Goal: Task Accomplishment & Management: Manage account settings

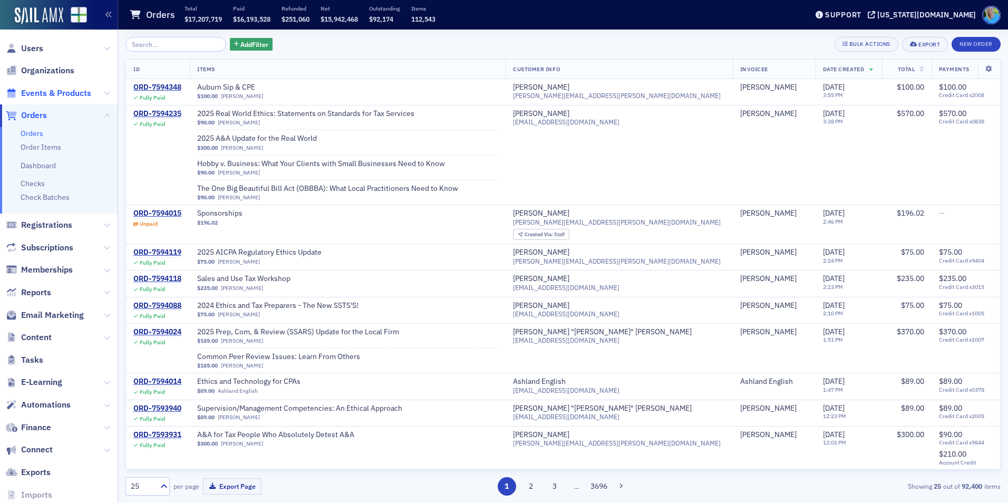
click at [61, 92] on span "Events & Products" at bounding box center [56, 94] width 70 height 12
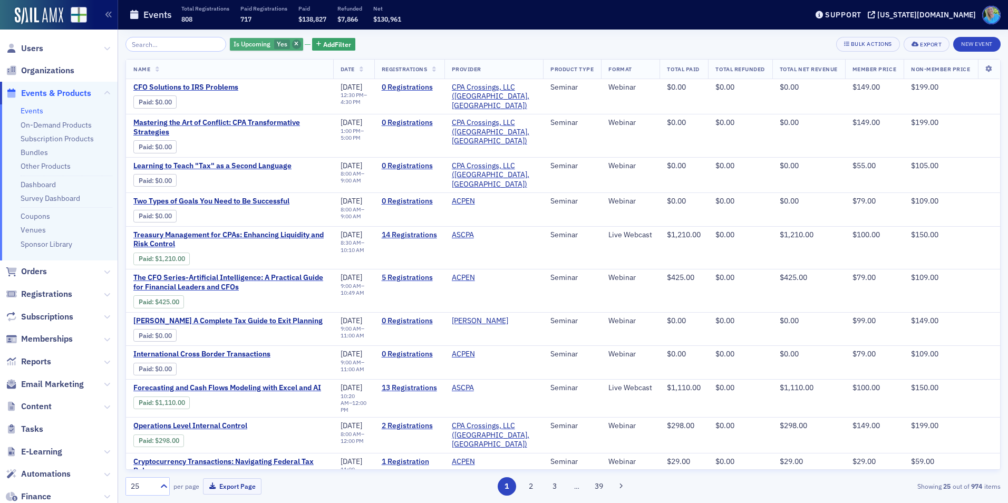
click at [292, 42] on span "button" at bounding box center [296, 44] width 9 height 9
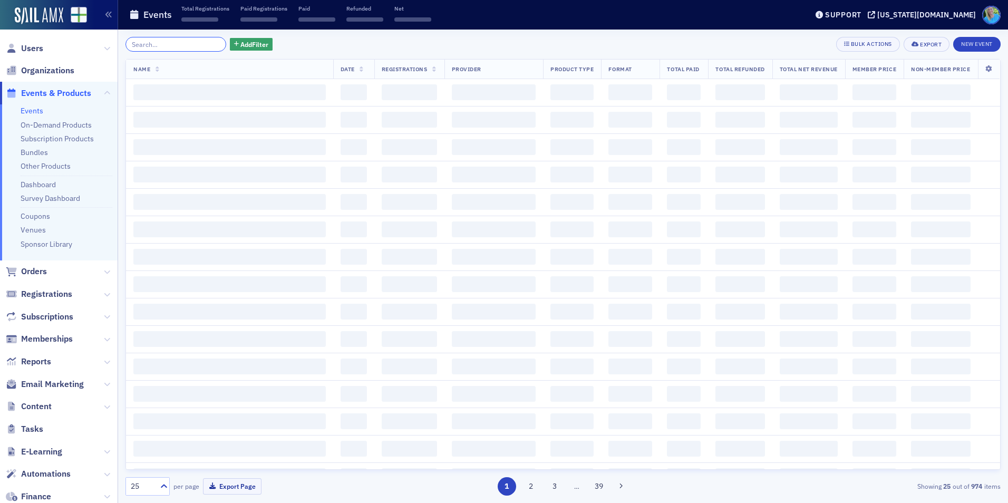
click at [181, 41] on input "search" at bounding box center [175, 44] width 101 height 15
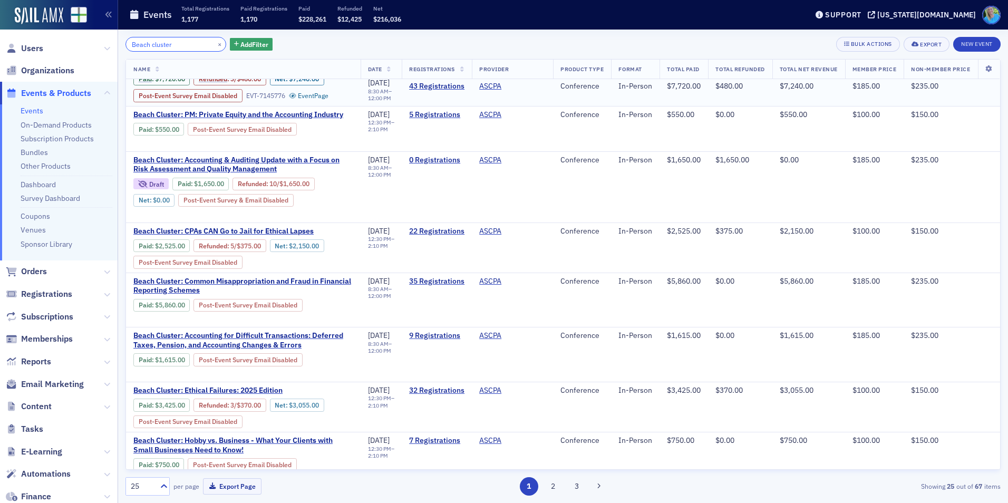
scroll to position [316, 0]
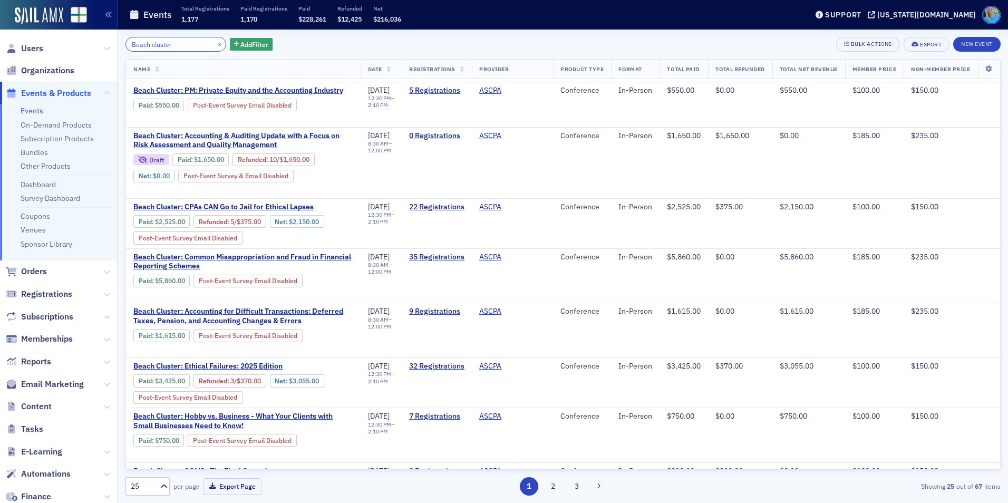
type input "Beach cluster"
click at [36, 90] on span "Events & Products" at bounding box center [56, 94] width 70 height 12
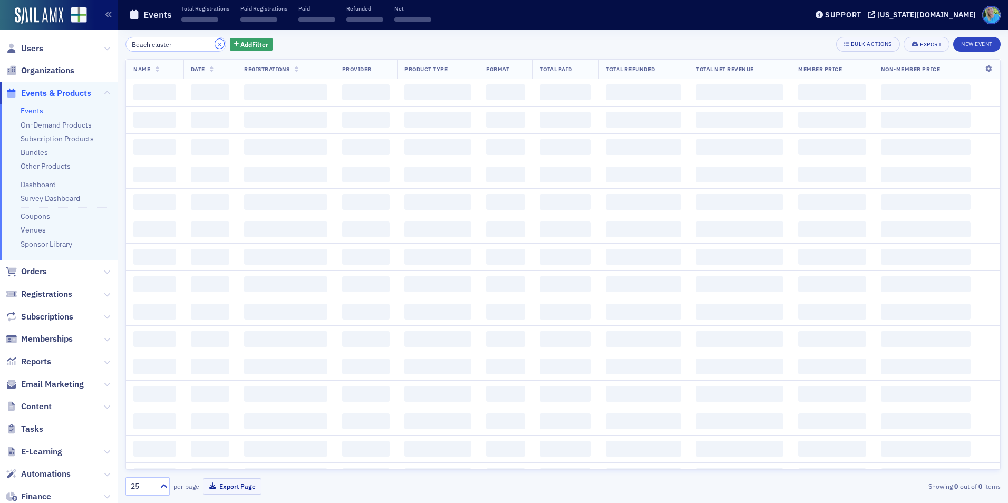
click at [215, 45] on button "×" at bounding box center [219, 43] width 9 height 9
click at [171, 45] on input "search" at bounding box center [175, 44] width 101 height 15
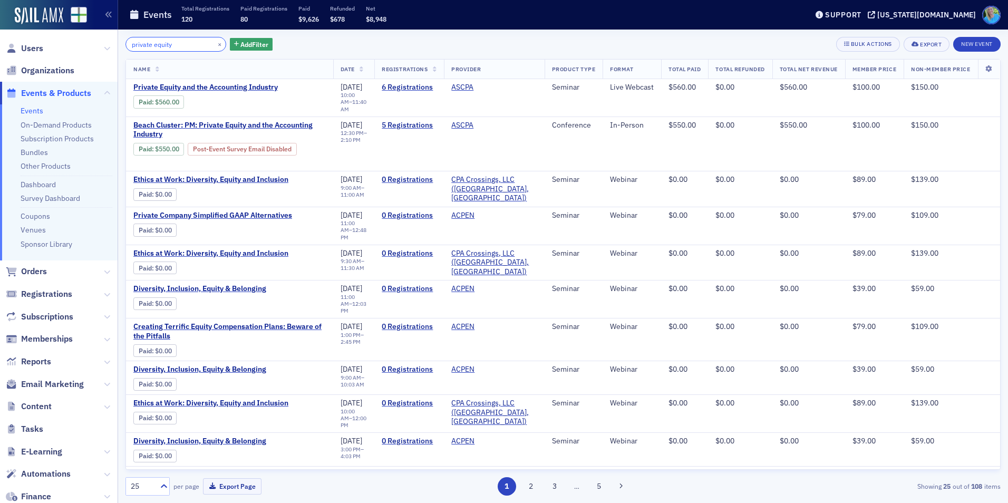
type input "private equity"
click at [246, 121] on span "Beach Cluster: PM: Private Equity and the Accounting Industry" at bounding box center [229, 130] width 192 height 18
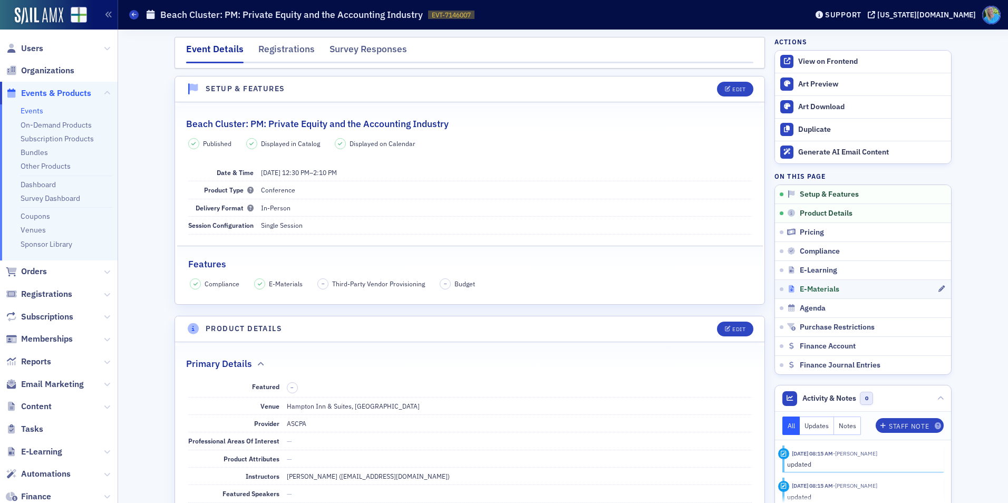
click at [801, 287] on span "E-Materials" at bounding box center [820, 289] width 40 height 9
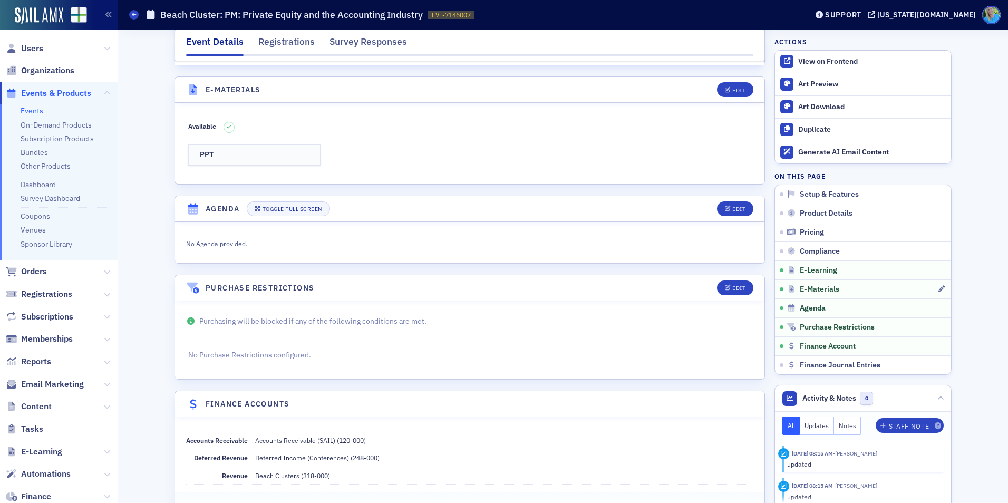
scroll to position [1632, 0]
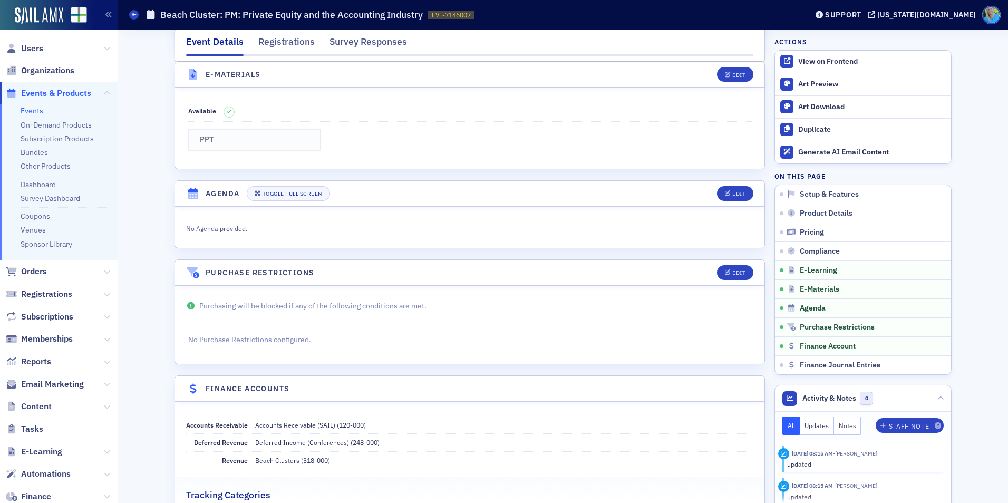
click at [278, 145] on link "PPT" at bounding box center [254, 140] width 133 height 22
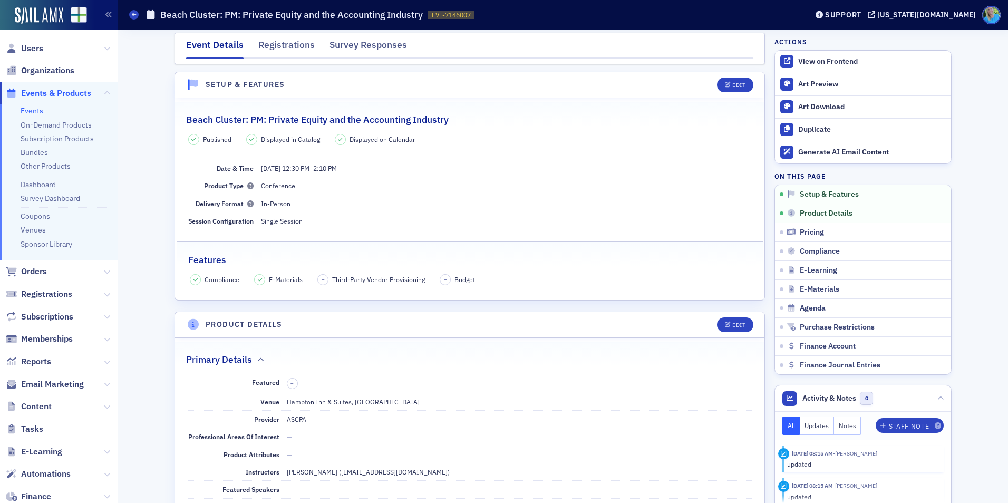
scroll to position [0, 0]
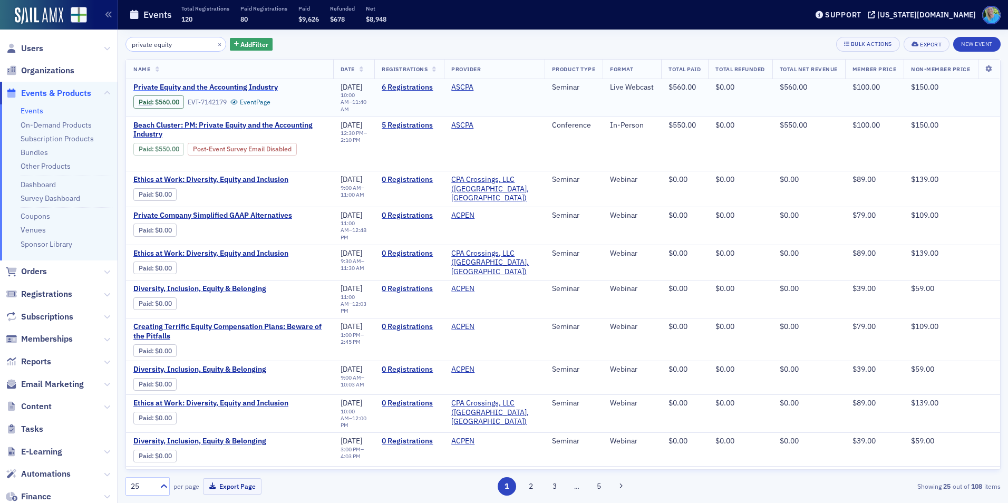
click at [185, 90] on span "Private Equity and the Accounting Industry" at bounding box center [221, 87] width 177 height 9
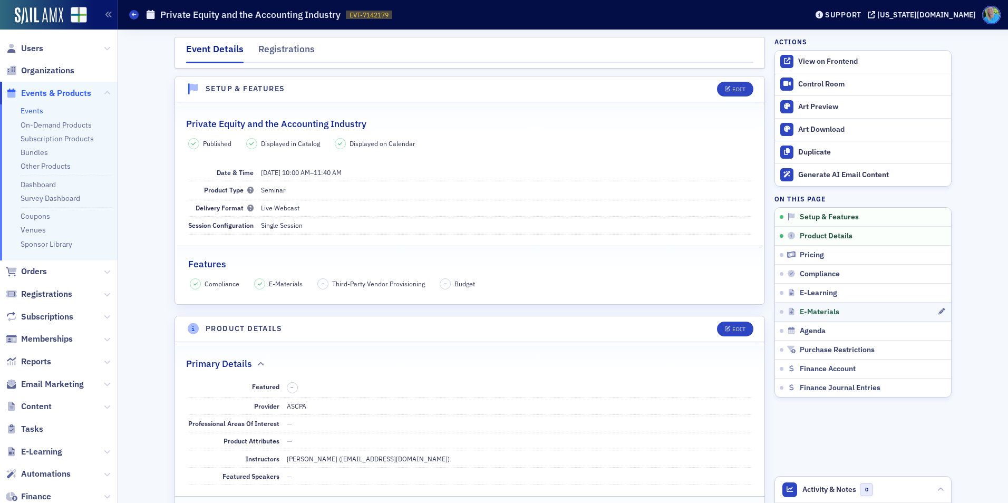
click at [795, 317] on link "E-Materials" at bounding box center [863, 311] width 176 height 19
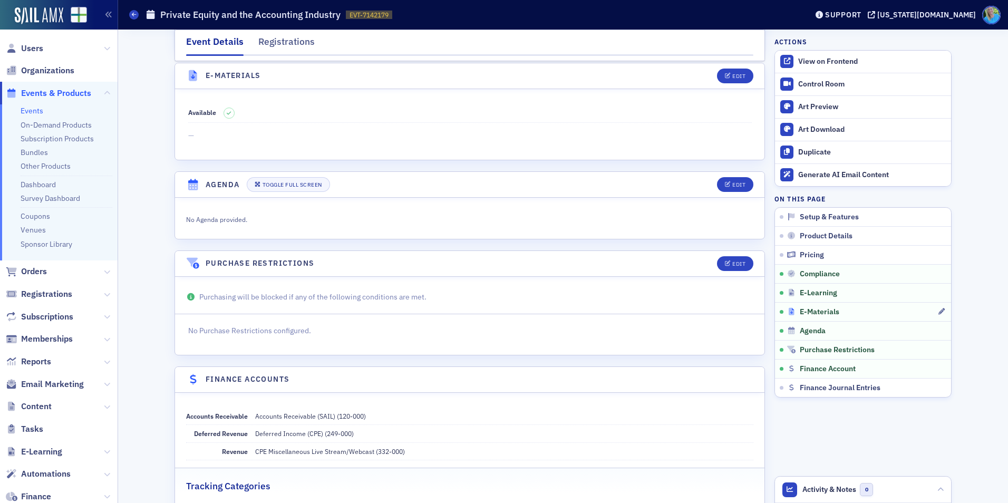
scroll to position [1509, 0]
click at [725, 72] on icon "button" at bounding box center [728, 75] width 6 height 6
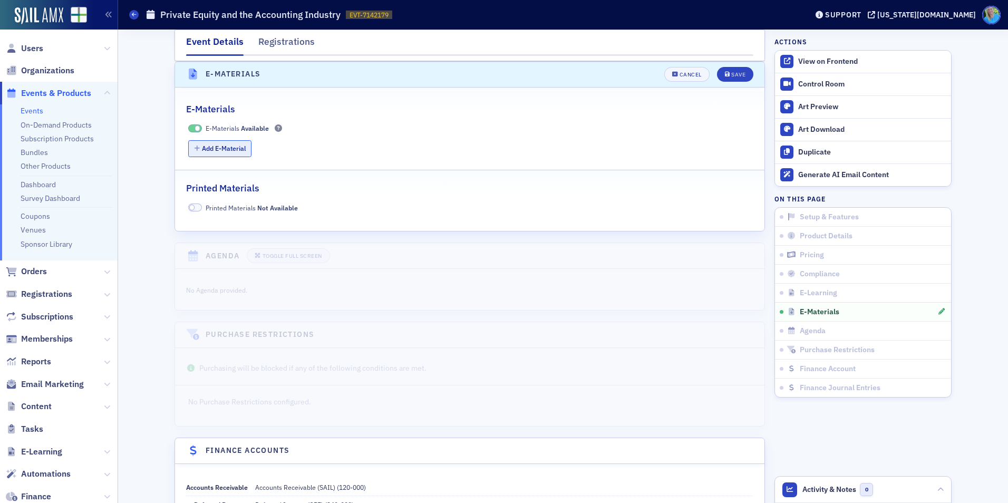
click at [211, 148] on button "Add E-Material" at bounding box center [220, 148] width 64 height 16
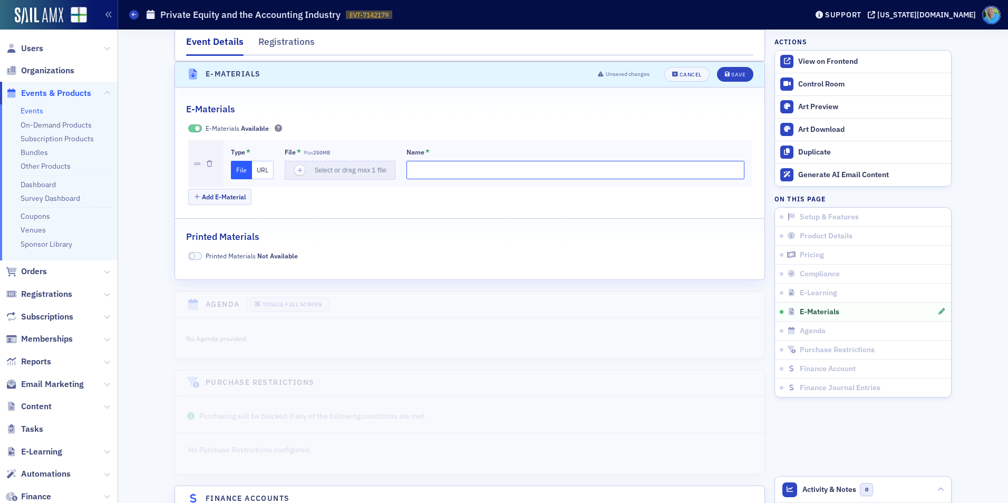
click at [421, 173] on input "Name *" at bounding box center [575, 170] width 338 height 18
click at [295, 166] on icon "button" at bounding box center [299, 170] width 9 height 9
type input "PE-in-Accounting"
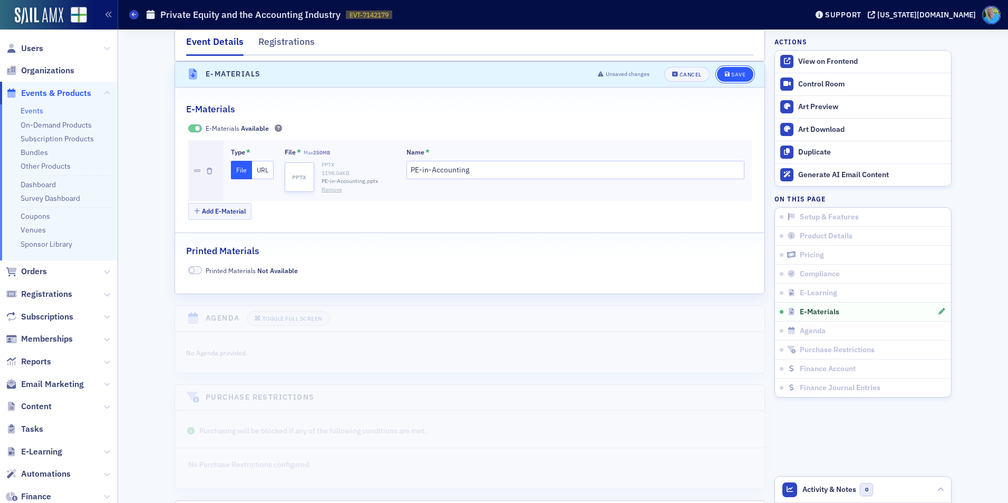
click at [726, 76] on span "Save" at bounding box center [735, 75] width 21 height 6
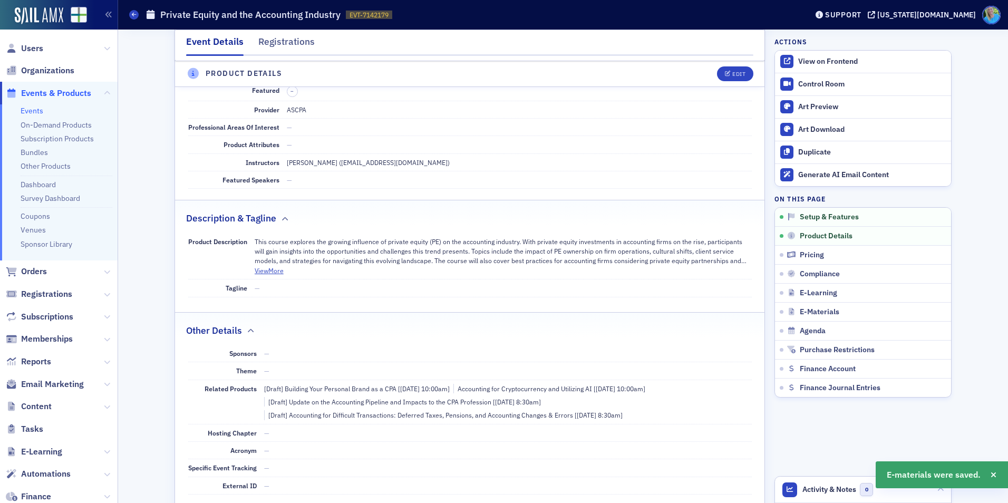
scroll to position [244, 0]
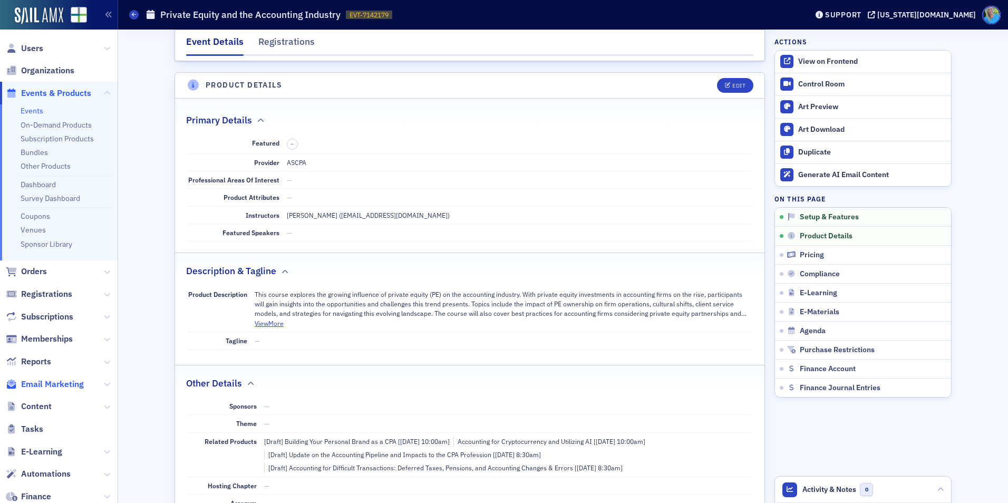
click at [57, 379] on span "Email Marketing" at bounding box center [52, 385] width 63 height 12
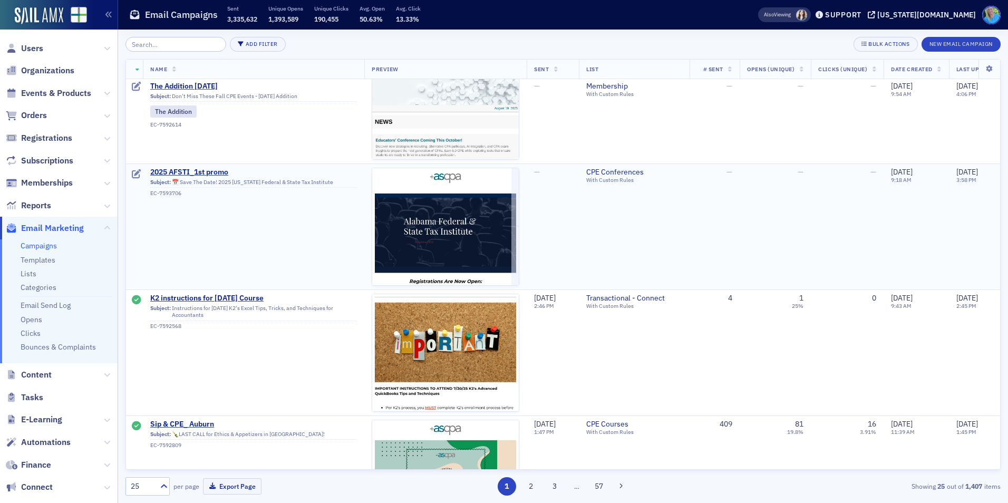
scroll to position [264, 0]
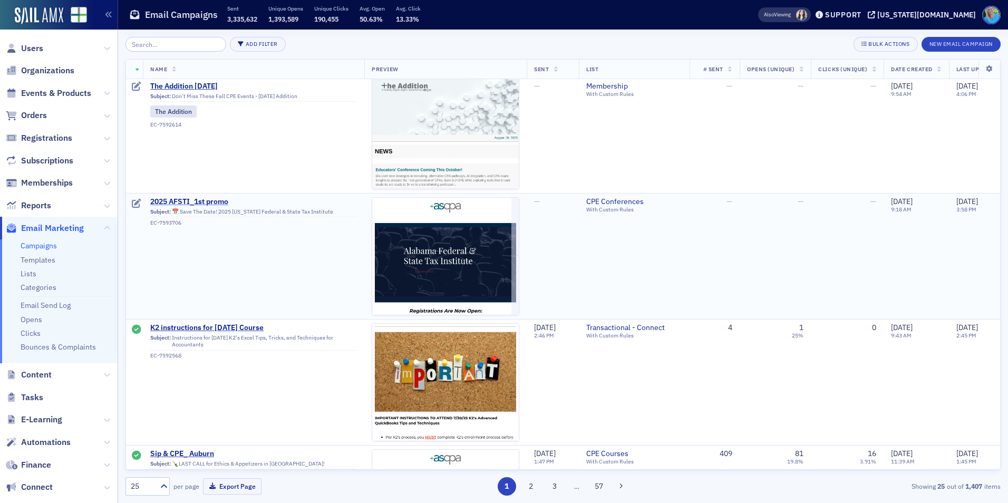
click at [202, 202] on span "2025 AFSTI_1st promo" at bounding box center [253, 201] width 207 height 9
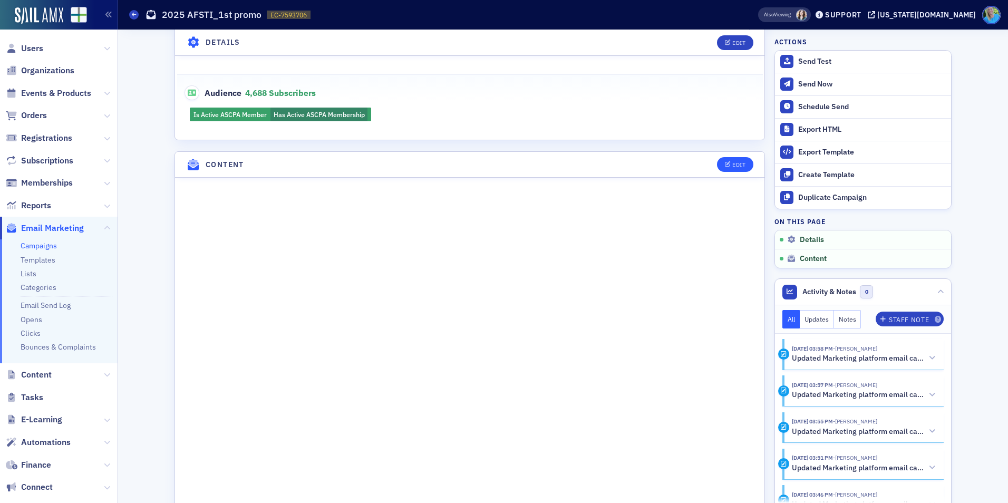
scroll to position [580, 0]
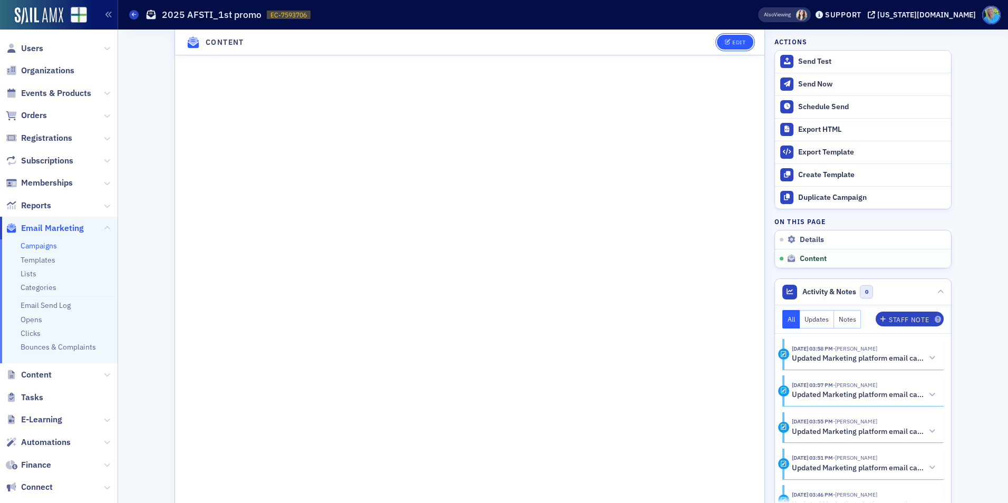
click at [736, 45] on div "Edit" at bounding box center [738, 43] width 13 height 6
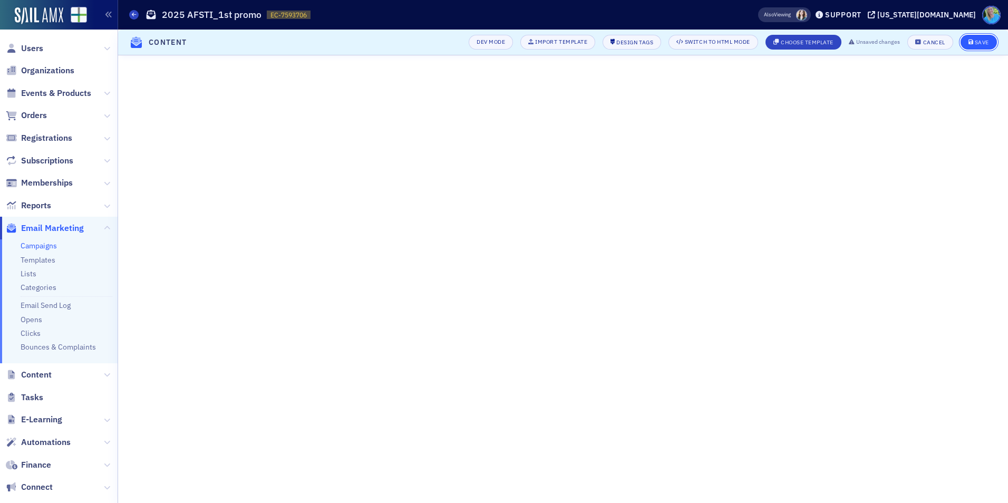
click at [977, 41] on div "Save" at bounding box center [982, 43] width 14 height 6
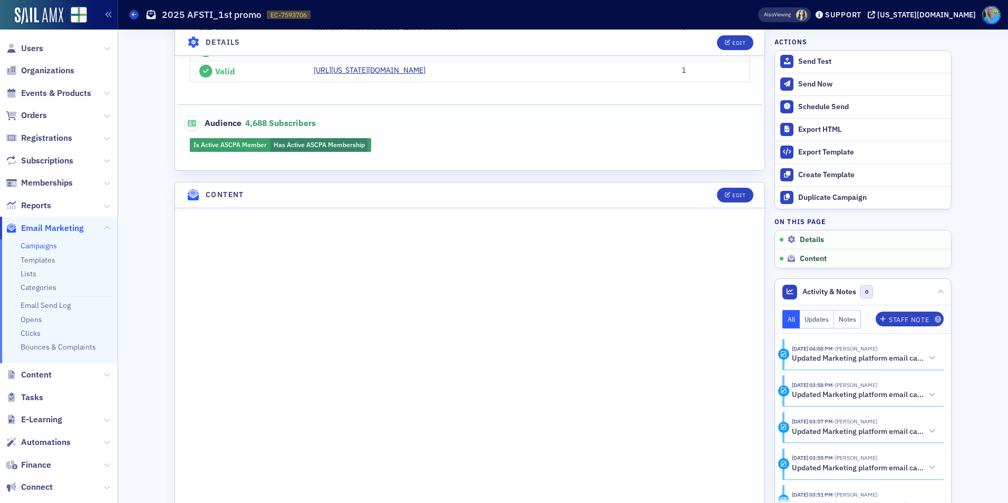
scroll to position [474, 0]
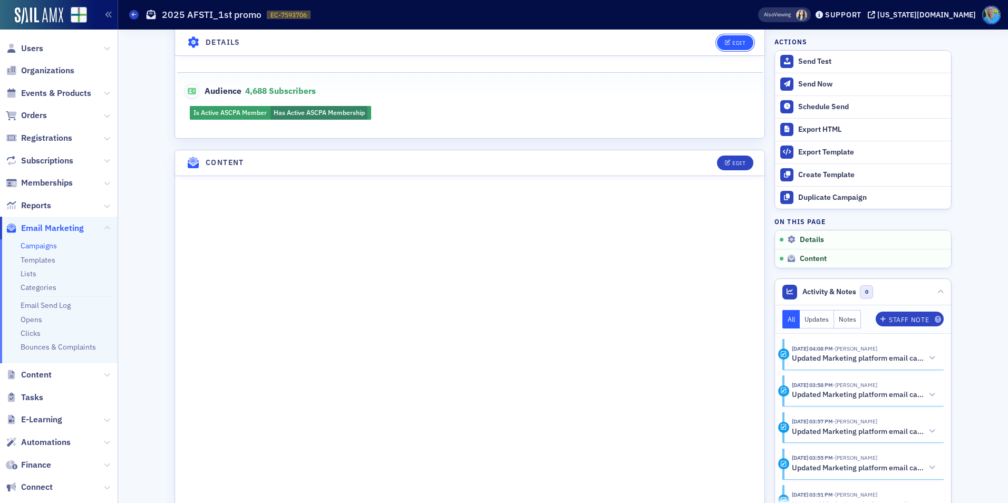
click at [728, 39] on button "Edit" at bounding box center [735, 42] width 36 height 15
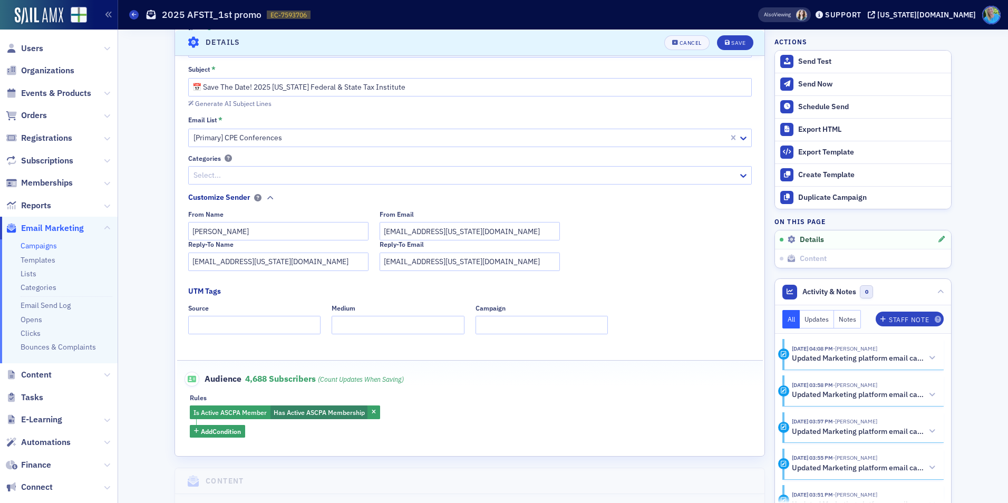
scroll to position [260, 0]
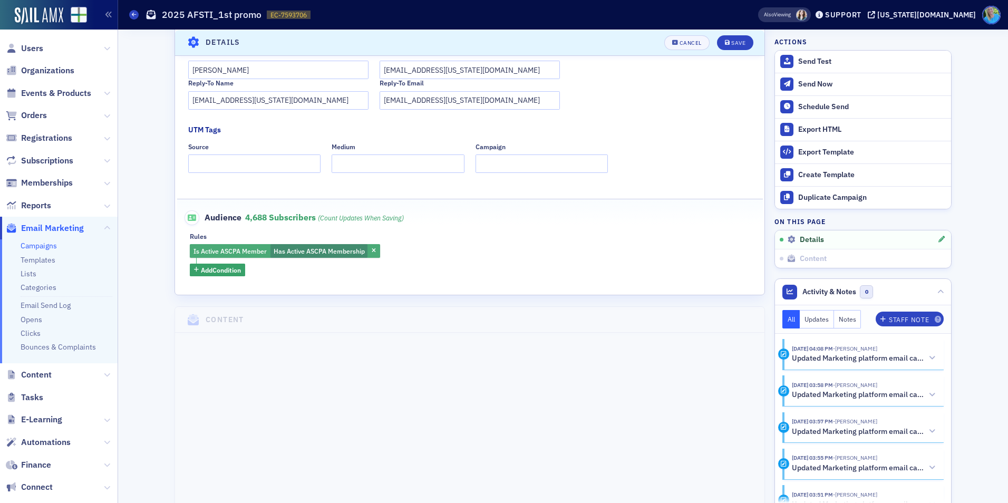
click at [313, 252] on span "Has Active ASCPA Membership" at bounding box center [319, 251] width 91 height 8
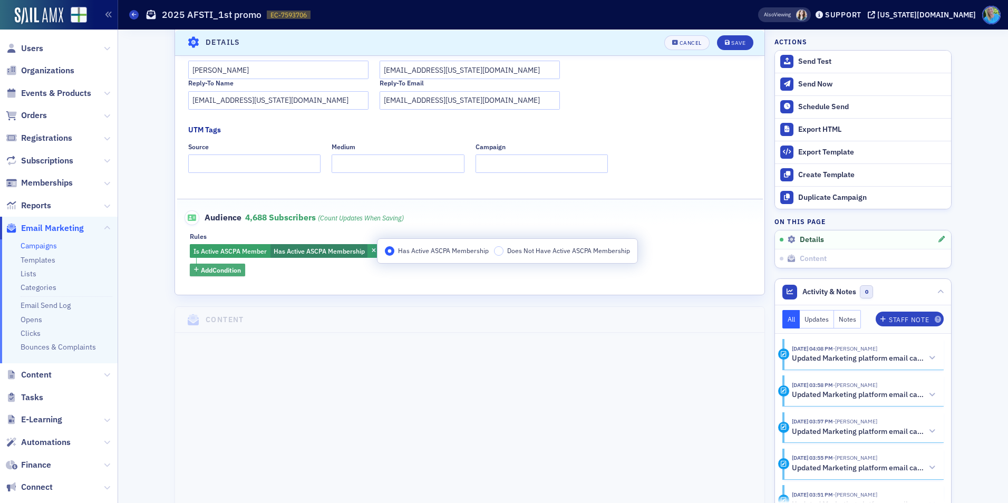
click at [226, 273] on span "Add Condition" at bounding box center [221, 269] width 40 height 9
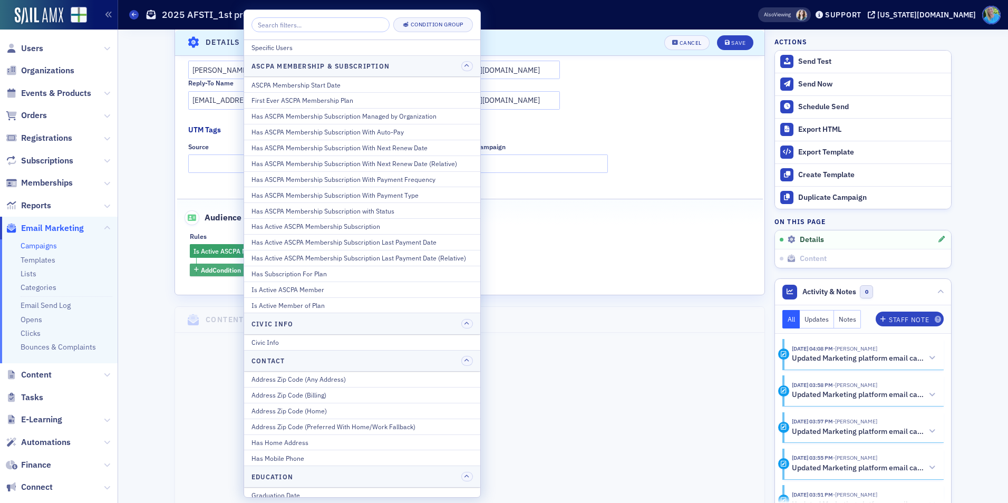
click at [218, 269] on span "Add Condition" at bounding box center [221, 269] width 40 height 9
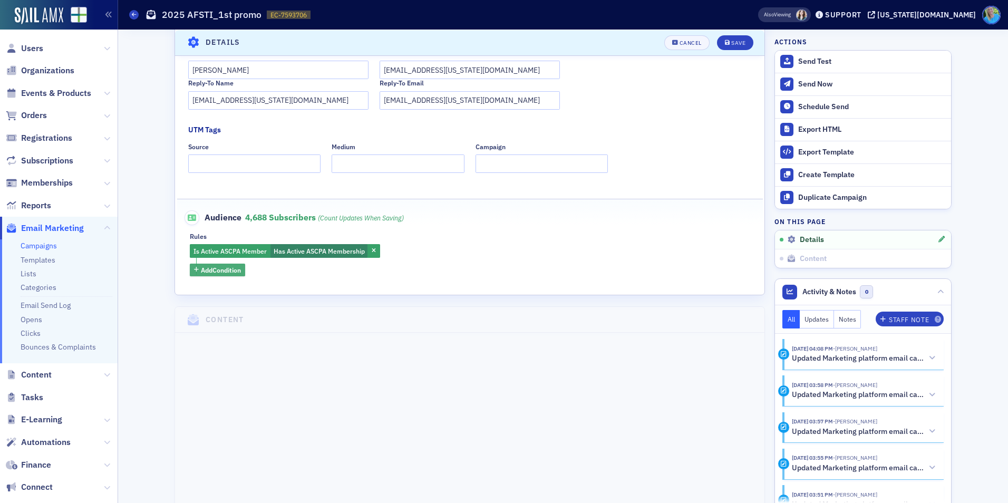
click at [218, 269] on span "Add Condition" at bounding box center [221, 269] width 40 height 9
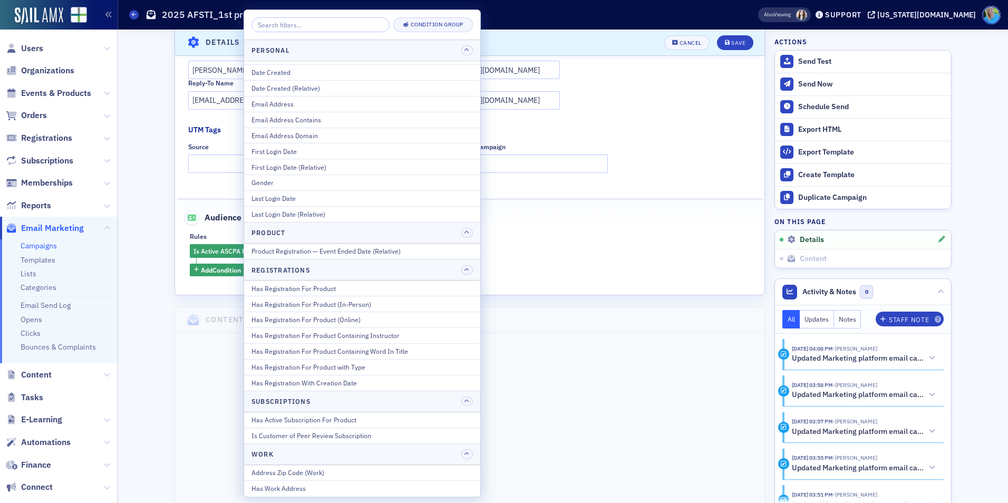
scroll to position [1160, 0]
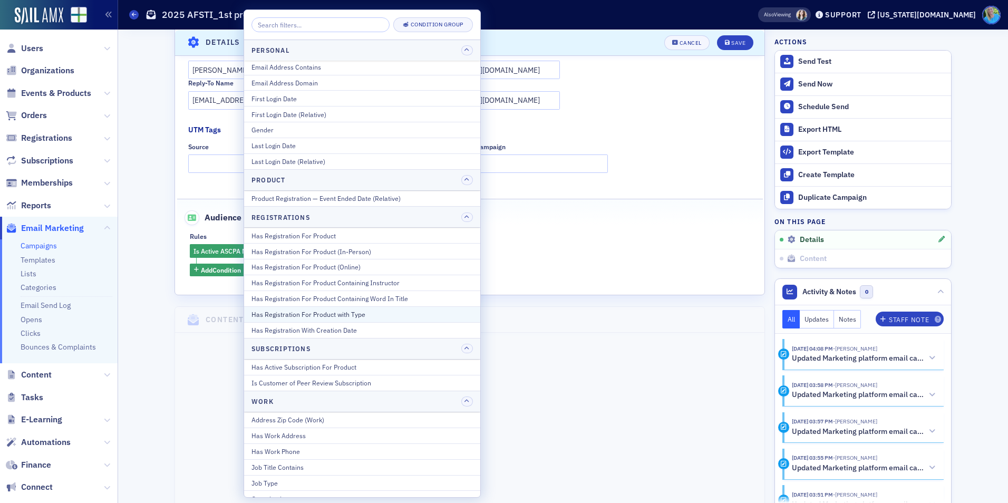
click at [334, 313] on div "Has Registration For Product with Type" at bounding box center [361, 313] width 221 height 9
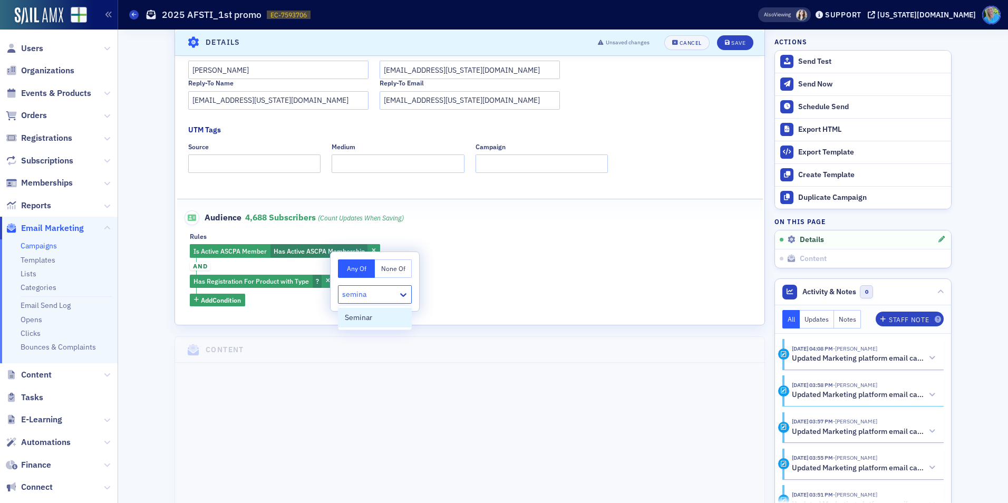
type input "seminar"
type input "conferen"
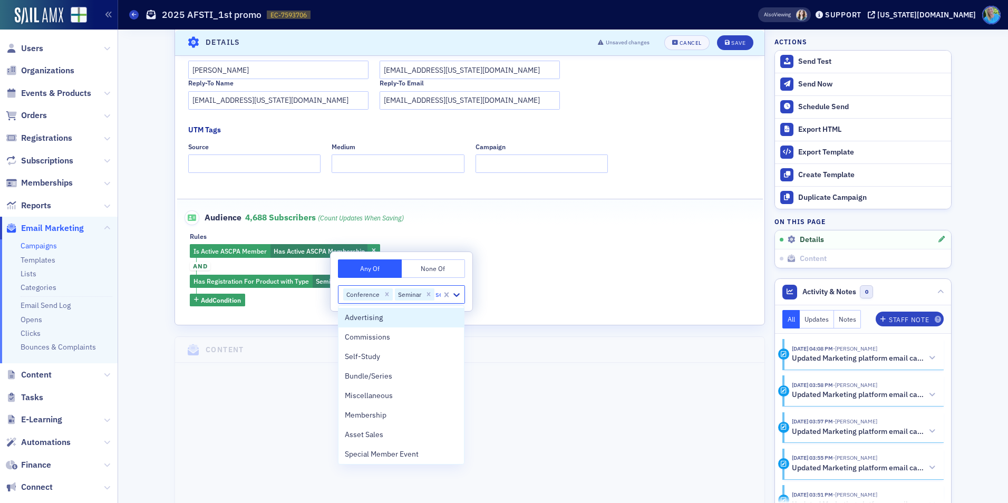
type input "sel"
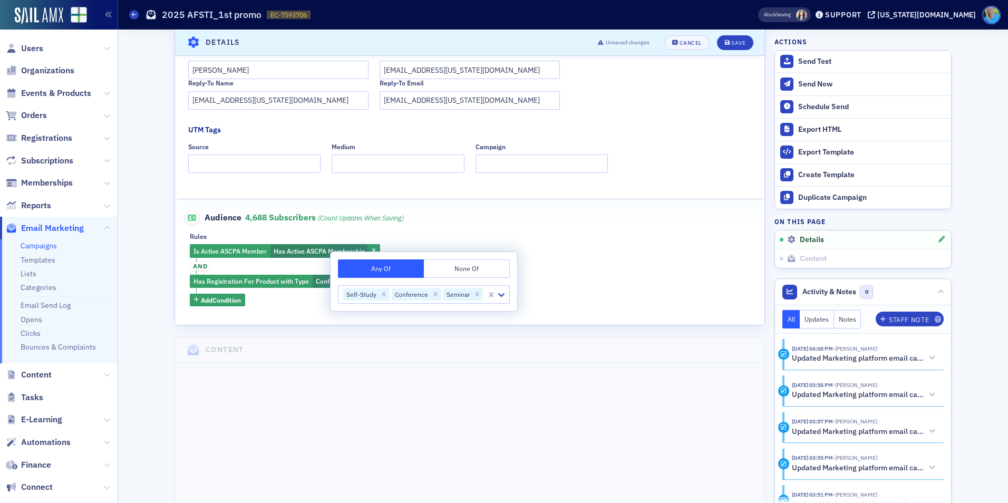
click at [579, 264] on div "Is Active ASCPA Member Has Active ASCPA Membership and Has Registration For Pro…" at bounding box center [470, 275] width 560 height 62
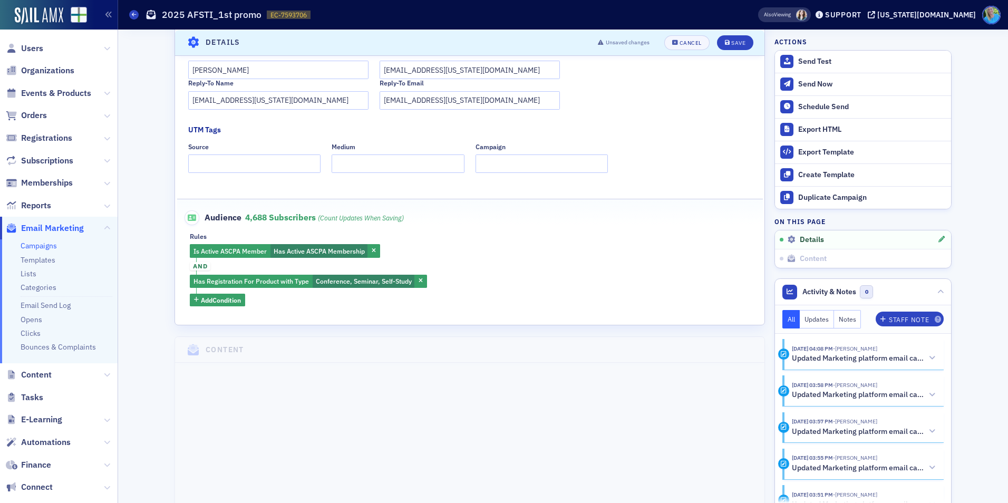
click at [196, 265] on span "and" at bounding box center [200, 266] width 21 height 8
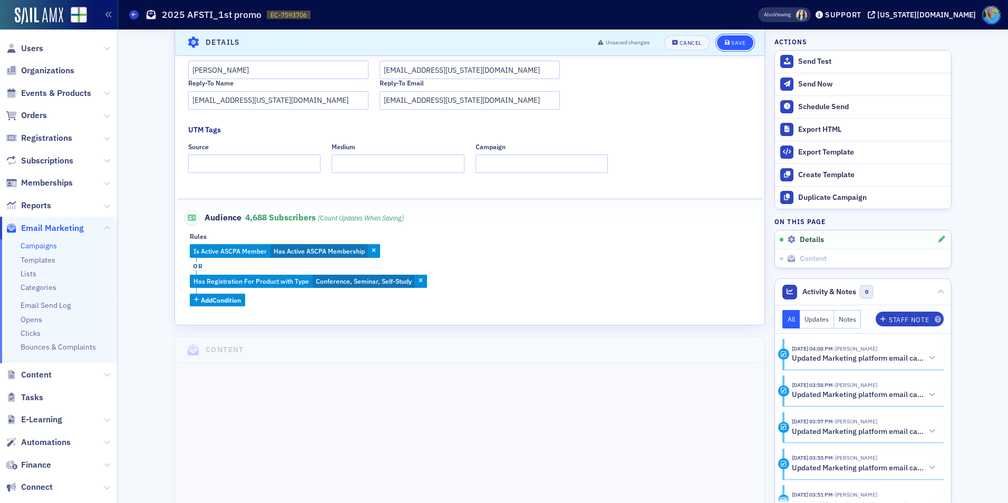
click at [719, 38] on button "Save" at bounding box center [735, 42] width 36 height 15
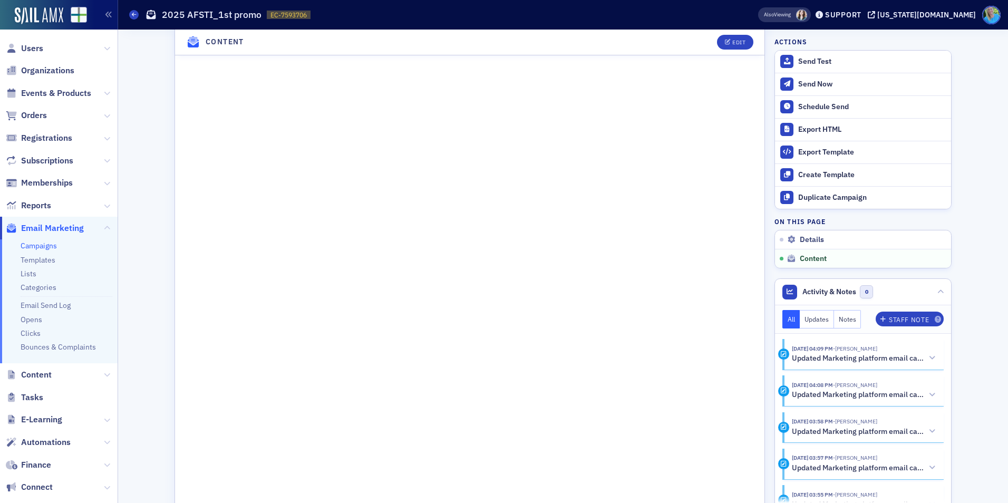
scroll to position [777, 0]
click at [734, 38] on button "Edit" at bounding box center [735, 42] width 36 height 15
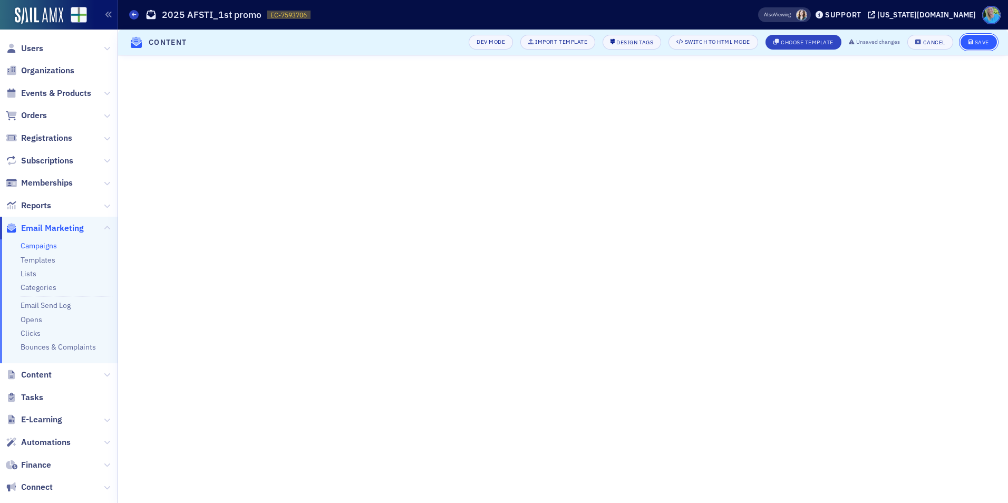
click at [964, 41] on button "Save" at bounding box center [978, 42] width 36 height 15
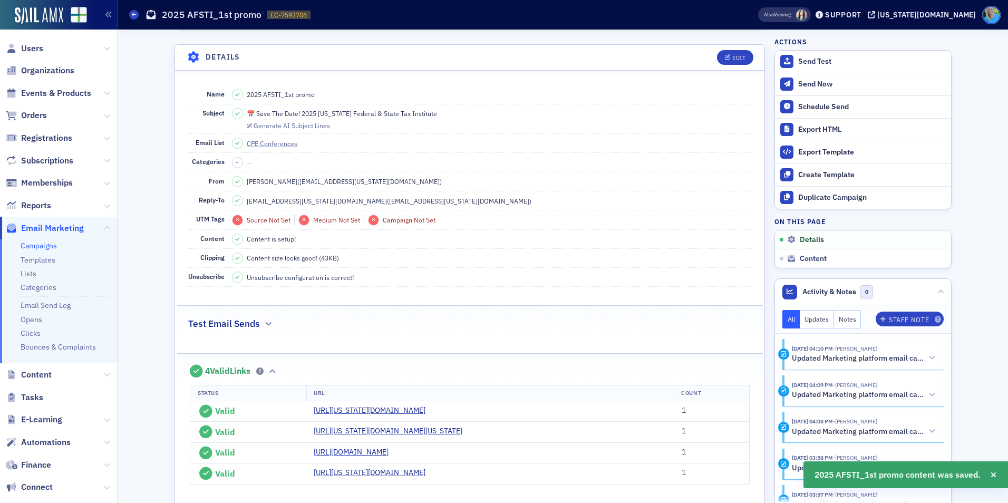
scroll to position [40, 0]
click at [732, 55] on div "Edit" at bounding box center [738, 58] width 13 height 6
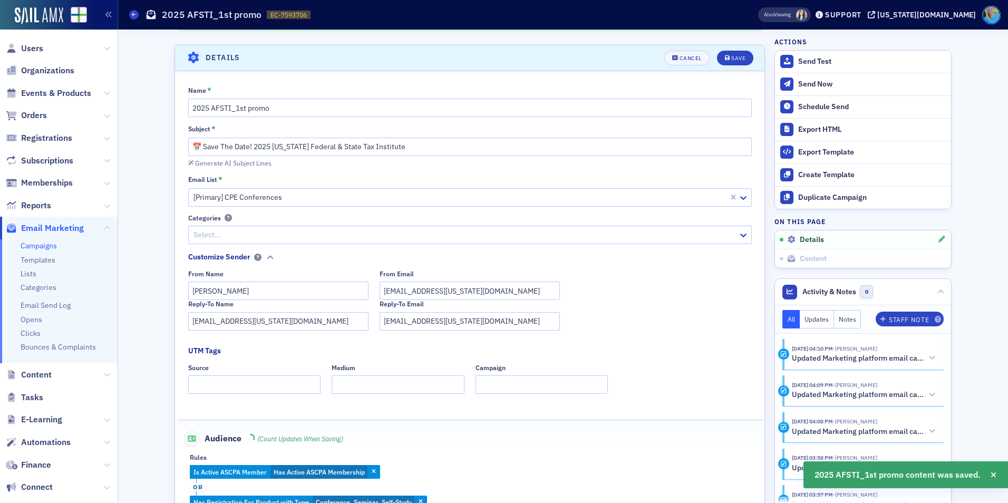
scroll to position [50, 0]
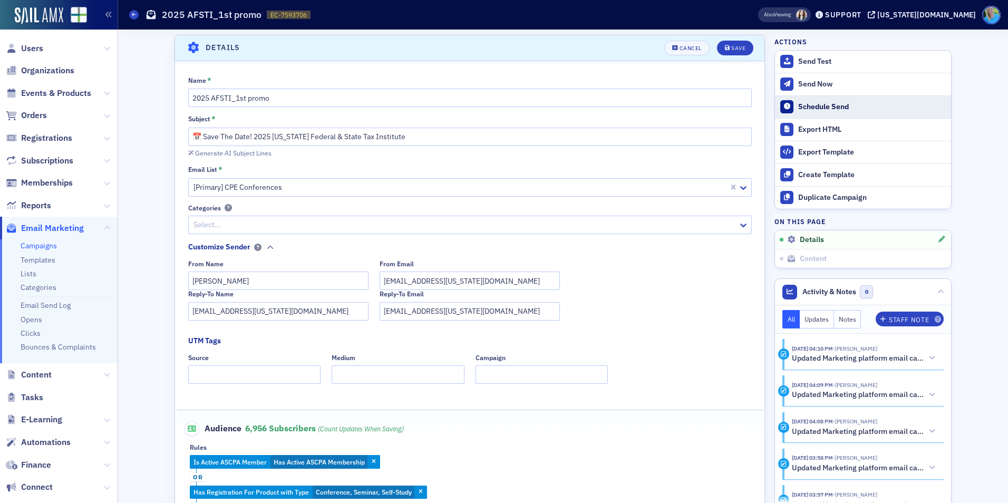
click at [816, 106] on div "Schedule Send" at bounding box center [872, 106] width 148 height 9
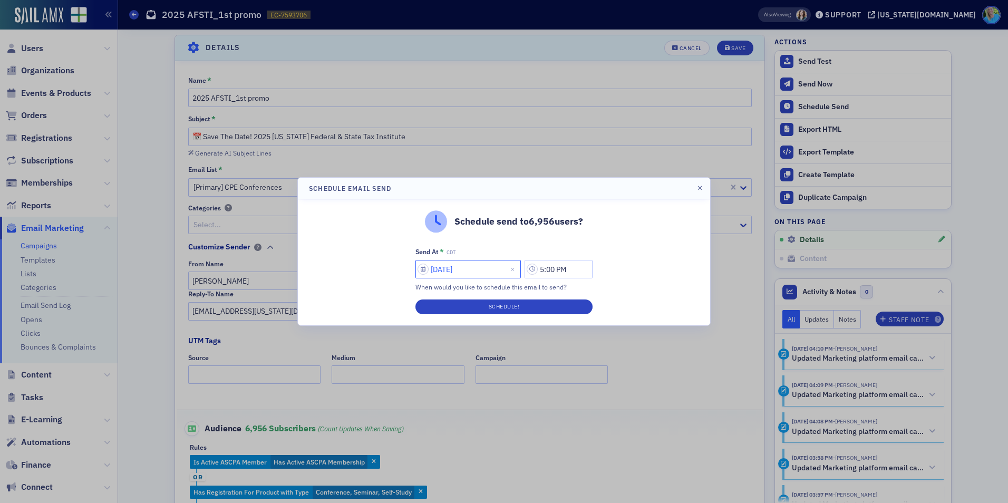
click at [479, 263] on input "[DATE]" at bounding box center [467, 269] width 105 height 18
select select "7"
select select "2025"
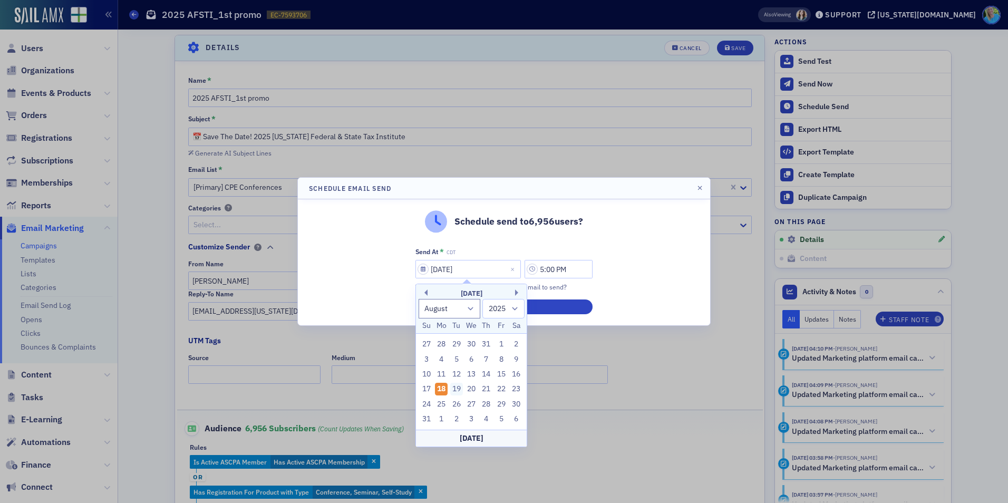
click at [456, 392] on div "19" at bounding box center [456, 389] width 13 height 13
type input "[DATE]"
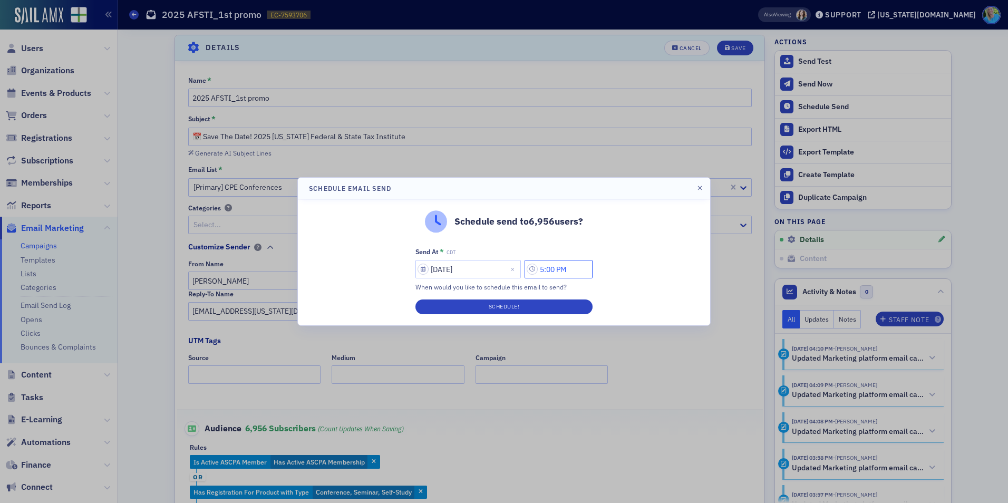
click at [548, 271] on input "5:00 PM" at bounding box center [559, 269] width 68 height 18
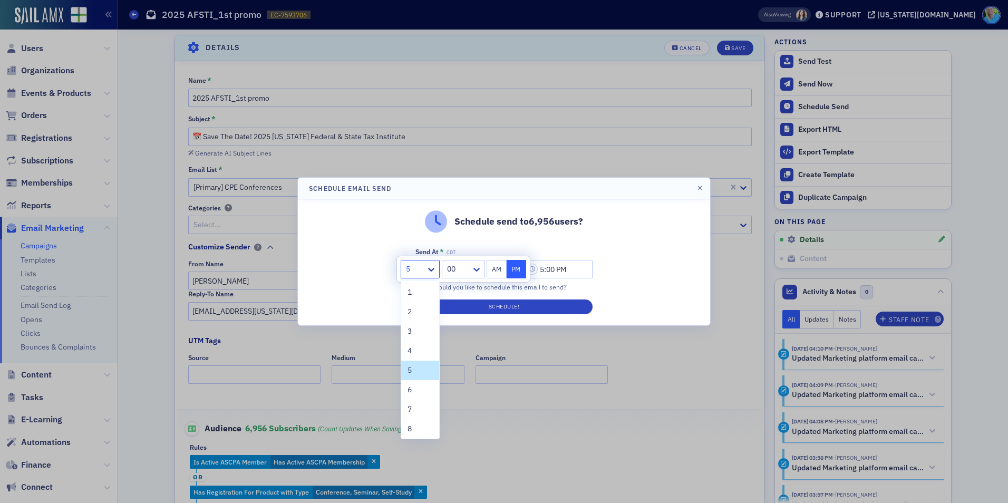
click at [421, 268] on div at bounding box center [415, 269] width 20 height 13
click at [411, 316] on span "2" at bounding box center [409, 311] width 4 height 11
click at [481, 273] on icon at bounding box center [476, 269] width 11 height 11
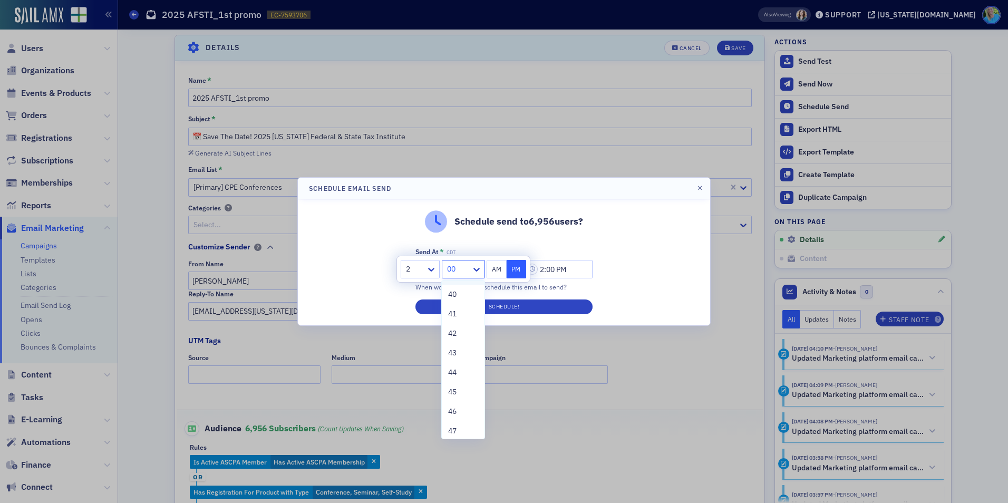
scroll to position [791, 0]
click at [457, 383] on span "45" at bounding box center [452, 379] width 8 height 11
type input "2:45 PM"
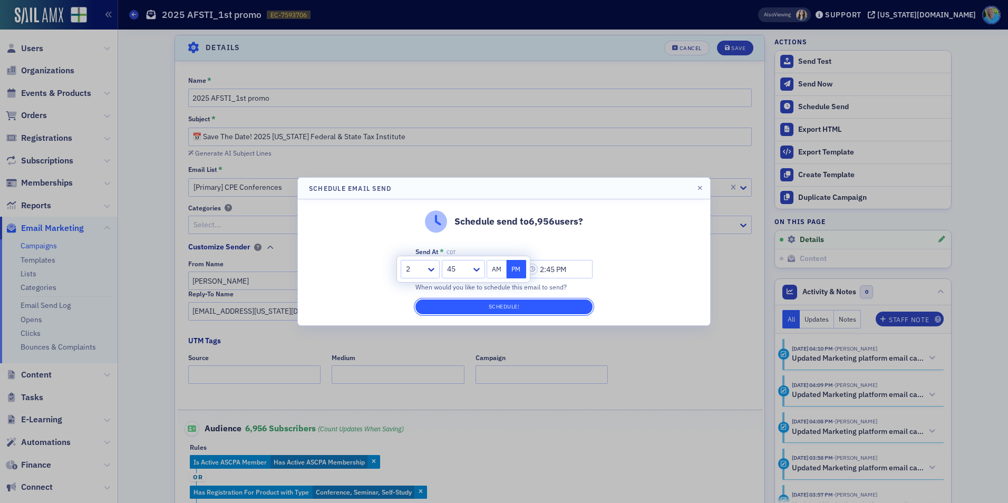
click at [479, 310] on button "Schedule!" at bounding box center [503, 306] width 177 height 15
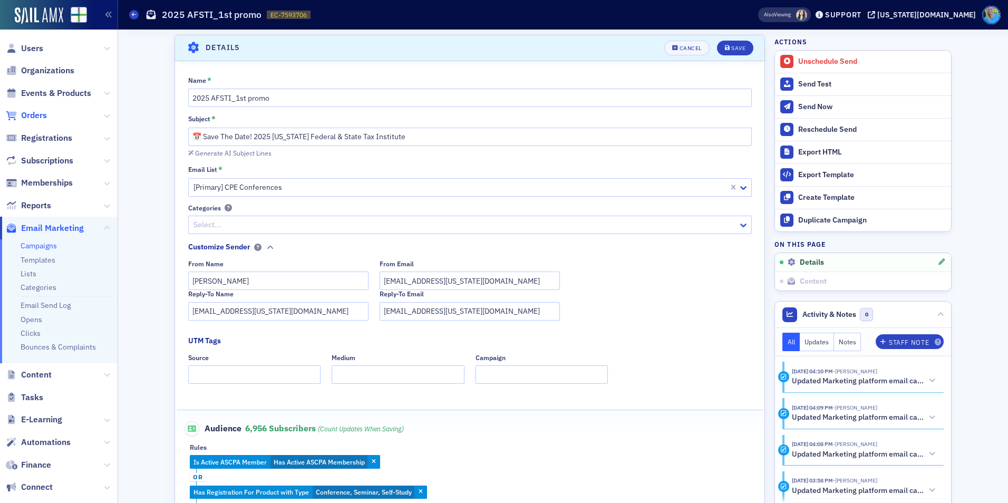
click at [41, 116] on span "Orders" at bounding box center [34, 116] width 26 height 12
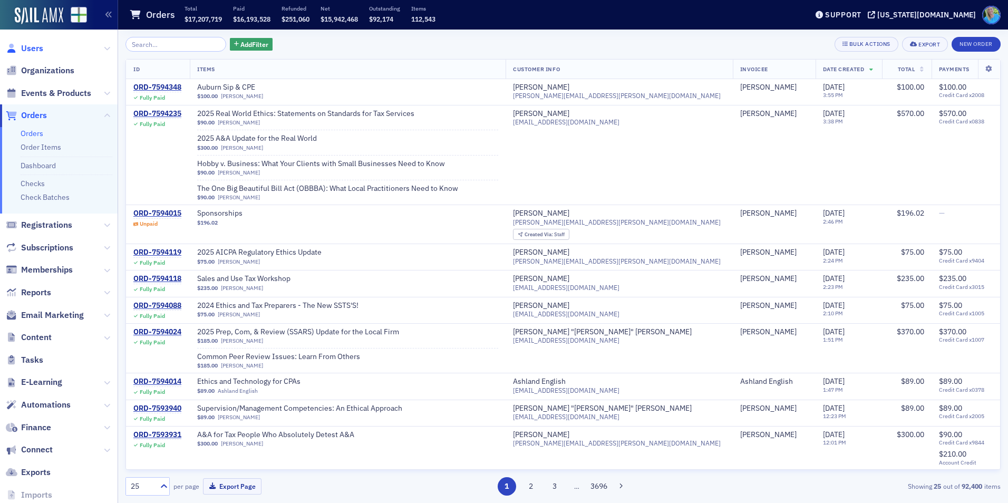
click at [34, 53] on span "Users" at bounding box center [32, 49] width 22 height 12
click at [158, 48] on input "search" at bounding box center [175, 44] width 101 height 15
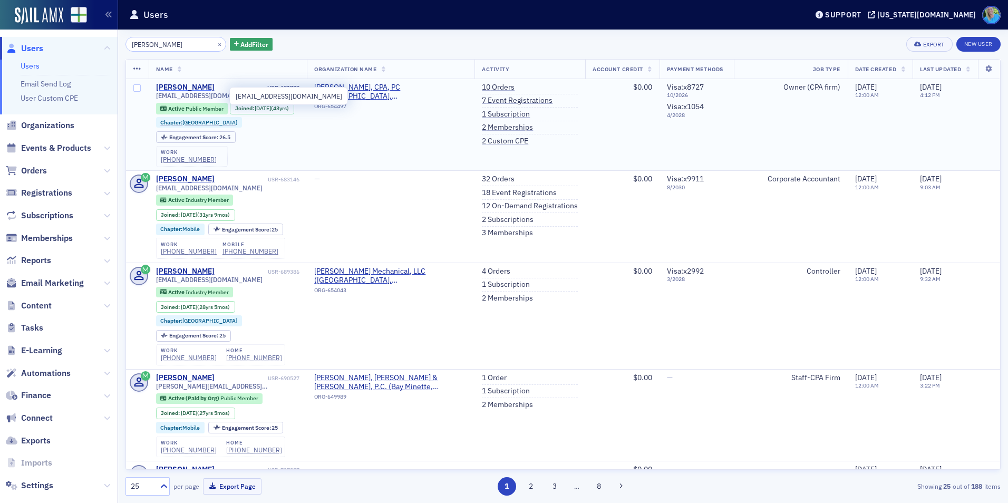
type input "[PERSON_NAME]"
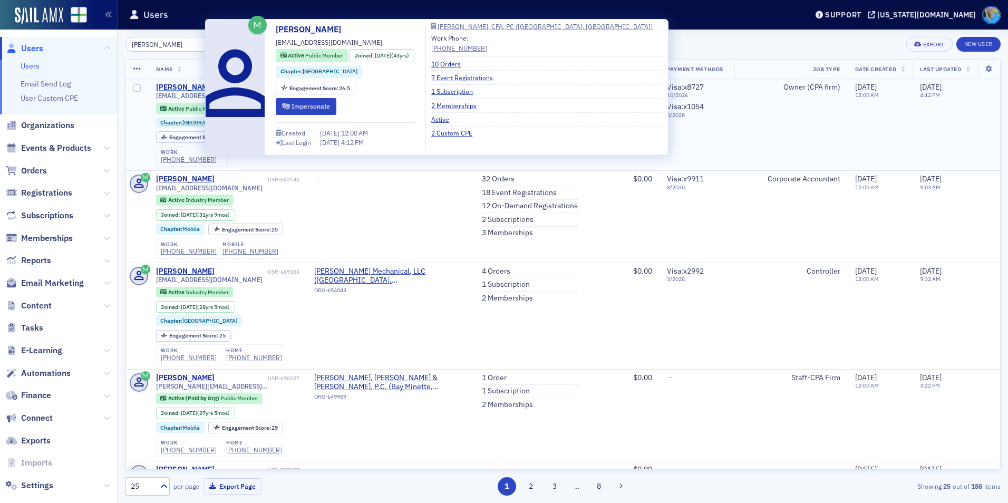
click at [190, 90] on div "[PERSON_NAME]" at bounding box center [185, 87] width 59 height 9
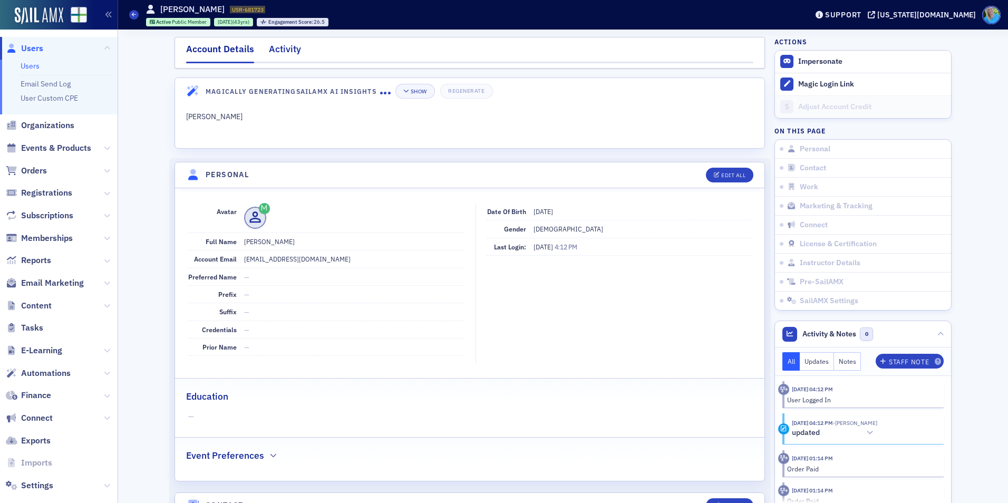
click at [277, 53] on div "Activity" at bounding box center [285, 52] width 32 height 20
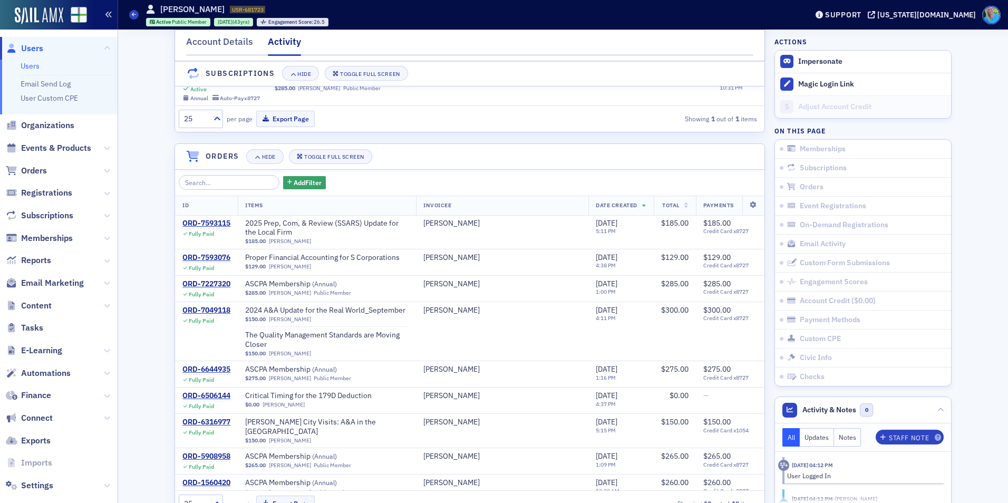
scroll to position [211, 0]
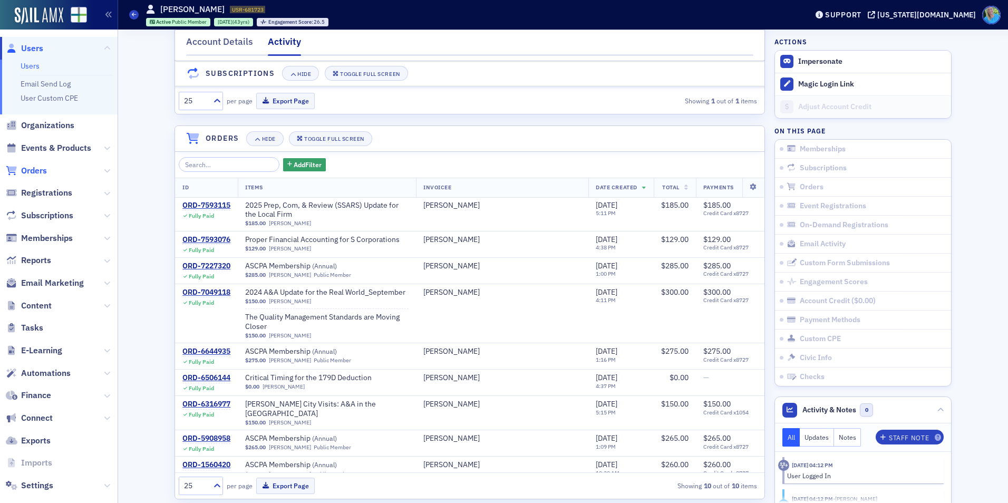
click at [42, 169] on span "Orders" at bounding box center [34, 171] width 26 height 12
